Goal: Transaction & Acquisition: Download file/media

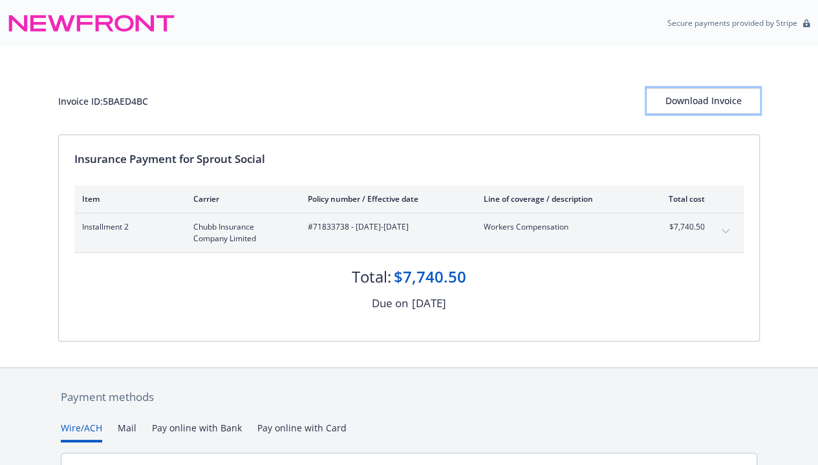
click at [710, 98] on div "Download Invoice" at bounding box center [703, 101] width 113 height 25
click at [724, 106] on div "Download Invoice" at bounding box center [703, 101] width 113 height 25
click at [704, 102] on div "Download Invoice" at bounding box center [703, 101] width 113 height 25
click at [688, 92] on div "Download Invoice" at bounding box center [703, 101] width 113 height 25
